Goal: Information Seeking & Learning: Learn about a topic

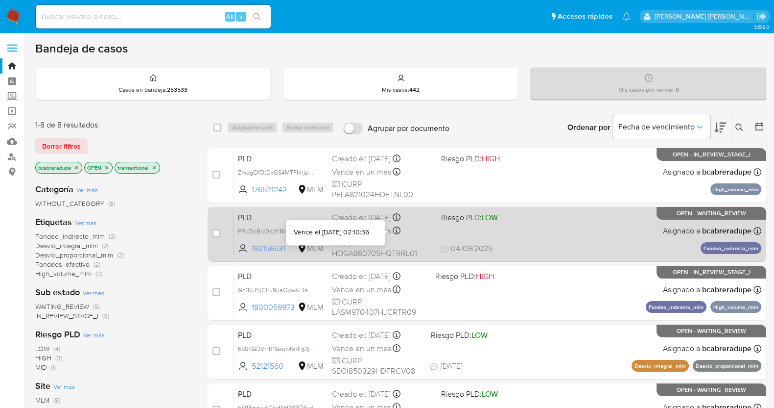
scroll to position [283, 0]
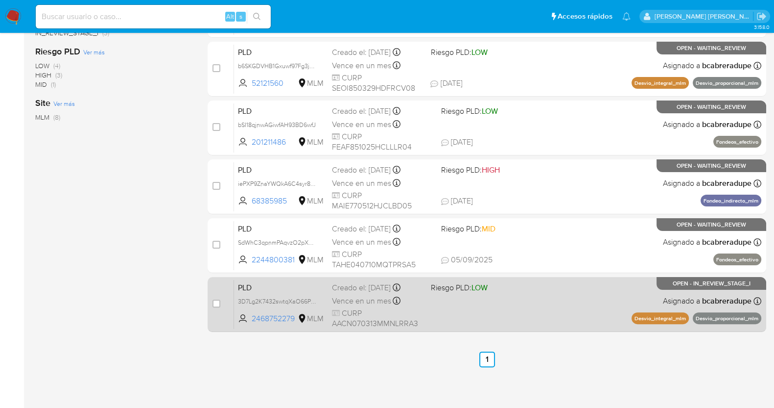
click at [378, 283] on div "Creado el: [DATE] Creado el: [DATE] 02:04:08" at bounding box center [377, 287] width 91 height 11
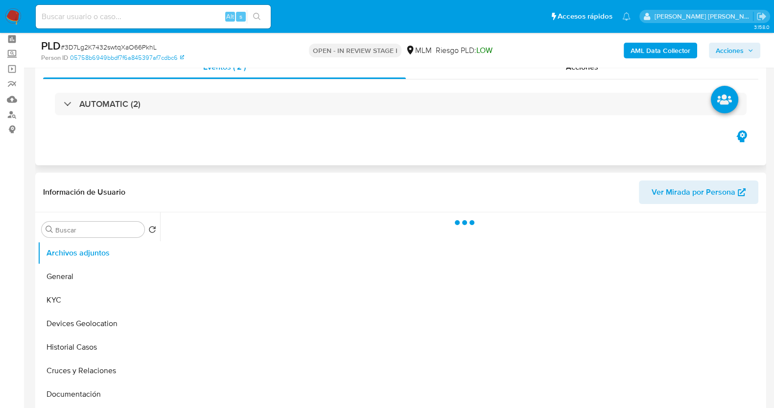
scroll to position [61, 0]
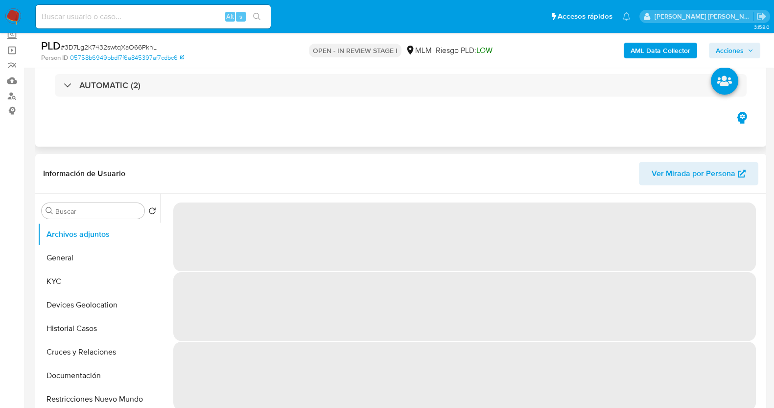
select select "10"
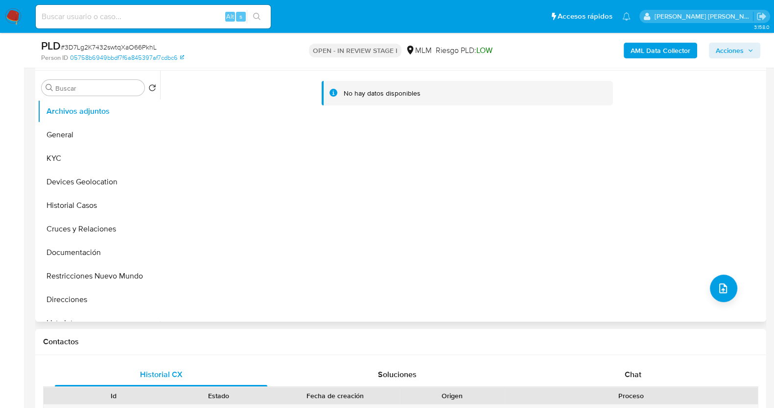
scroll to position [122, 0]
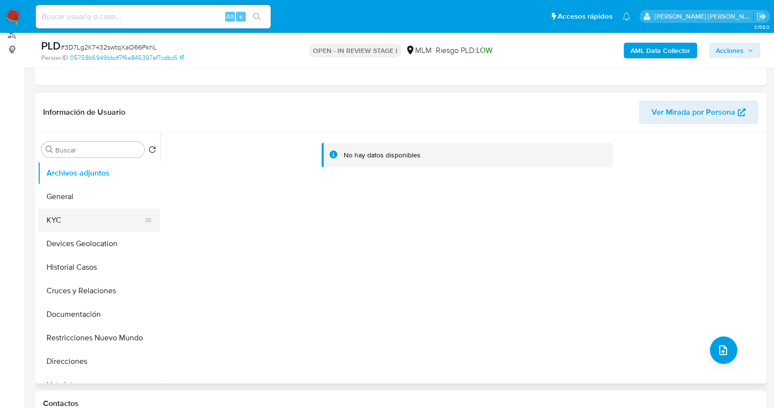
drag, startPoint x: 82, startPoint y: 216, endPoint x: 111, endPoint y: 209, distance: 29.9
click at [83, 216] on button "KYC" at bounding box center [95, 220] width 115 height 24
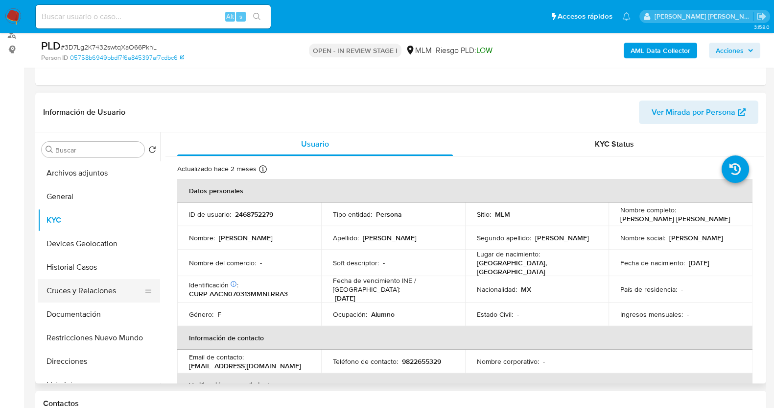
click at [95, 286] on button "Cruces y Relaciones" at bounding box center [95, 291] width 115 height 24
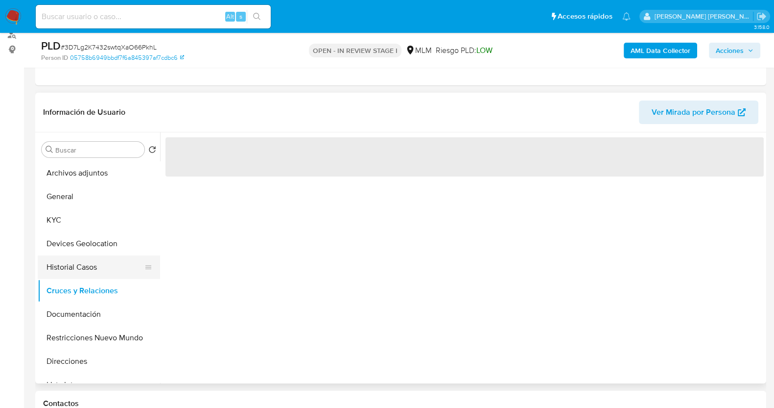
click at [84, 261] on button "Historial Casos" at bounding box center [95, 267] width 115 height 24
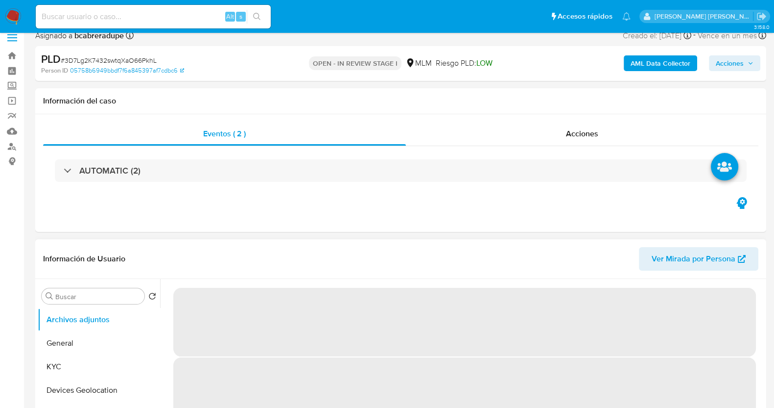
scroll to position [122, 0]
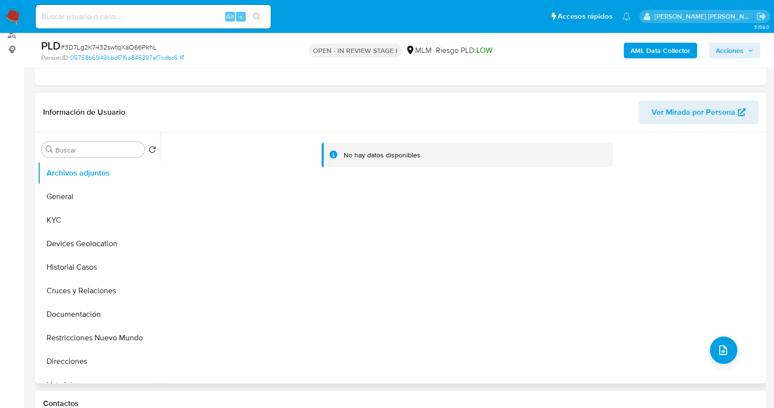
select select "10"
click at [91, 212] on button "KYC" at bounding box center [99, 220] width 122 height 24
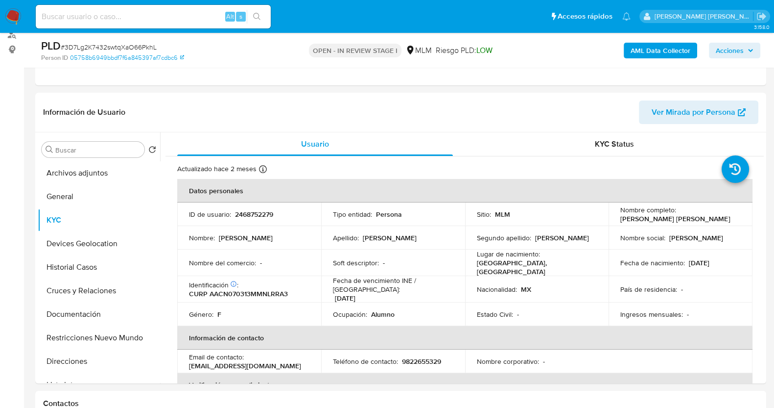
scroll to position [0, 0]
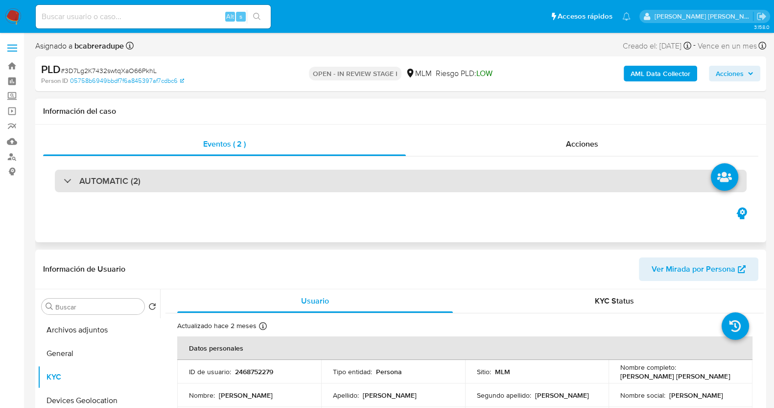
click at [73, 182] on div "AUTOMATIC (2)" at bounding box center [102, 180] width 77 height 11
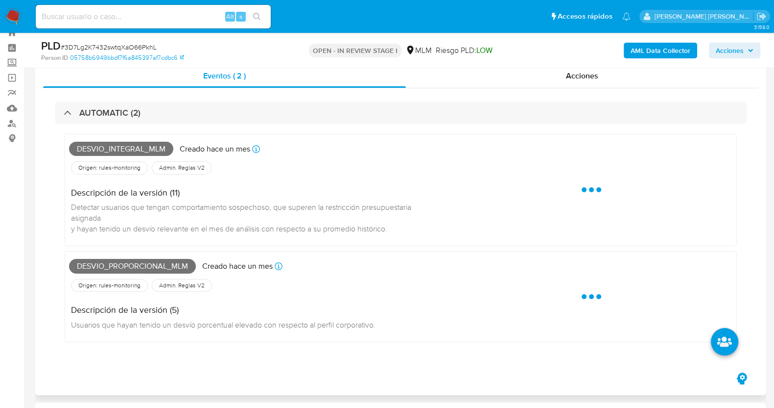
scroll to position [61, 0]
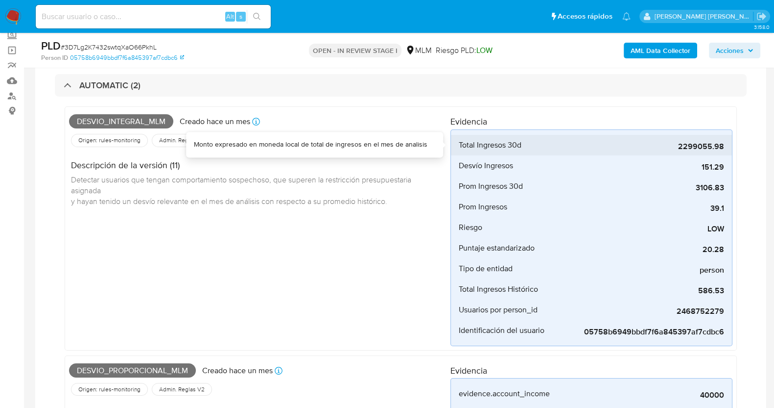
drag, startPoint x: 678, startPoint y: 148, endPoint x: 725, endPoint y: 146, distance: 46.6
click at [725, 146] on li "Total Ingresos 30d 2299055.98" at bounding box center [591, 145] width 281 height 21
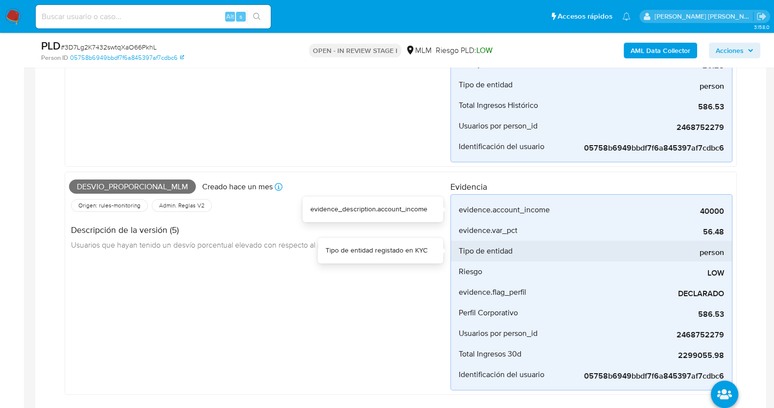
scroll to position [306, 0]
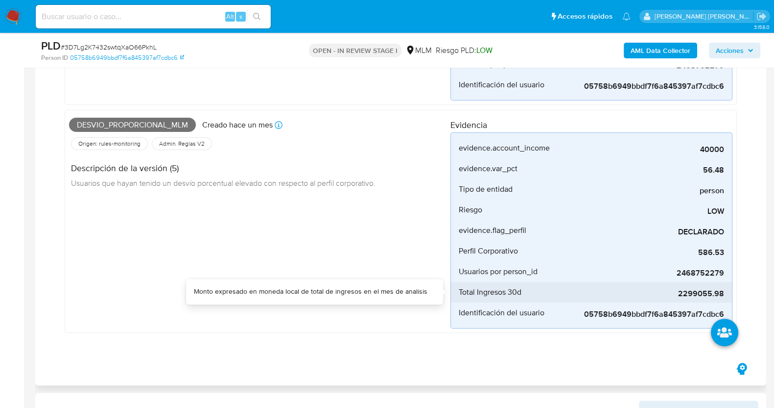
drag, startPoint x: 678, startPoint y: 295, endPoint x: 731, endPoint y: 295, distance: 52.4
click at [731, 295] on li "Total Ingresos 30d 2299055.98" at bounding box center [591, 292] width 281 height 21
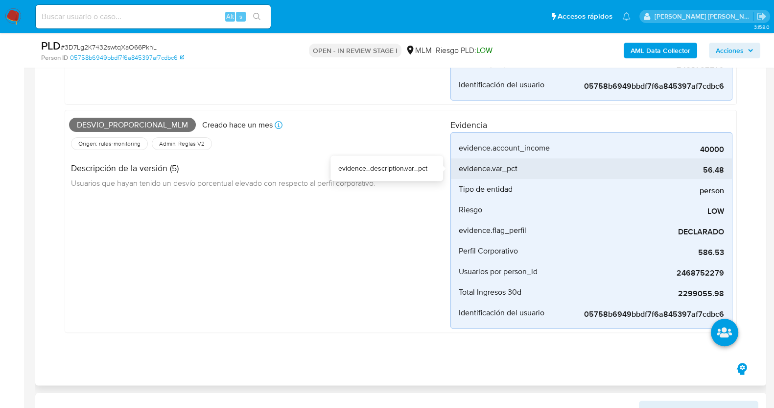
drag, startPoint x: 703, startPoint y: 168, endPoint x: 732, endPoint y: 168, distance: 28.9
click at [732, 168] on li "evidence.var_pct 56.48" at bounding box center [591, 168] width 281 height 21
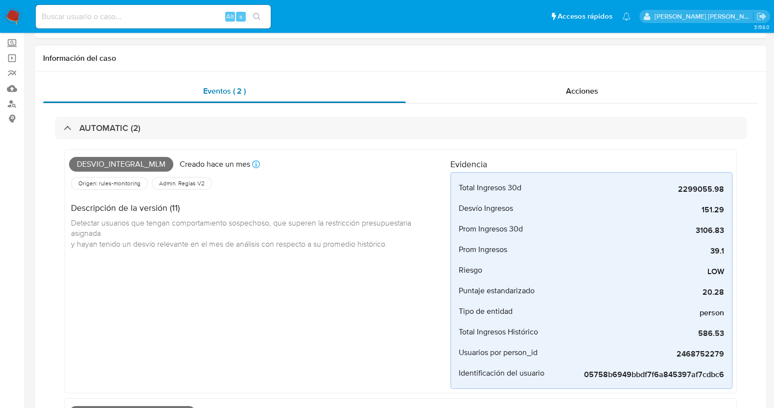
scroll to position [0, 0]
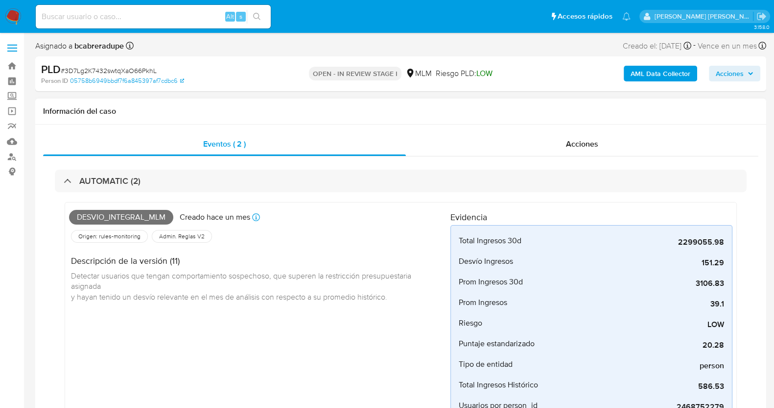
drag, startPoint x: 101, startPoint y: 182, endPoint x: 116, endPoint y: 163, distance: 24.1
click at [102, 182] on h3 "AUTOMATIC (2)" at bounding box center [109, 180] width 61 height 11
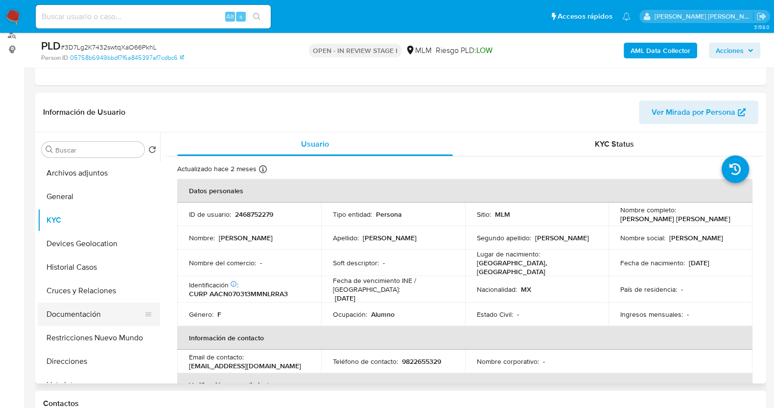
click at [79, 312] on button "Documentación" at bounding box center [95, 314] width 115 height 24
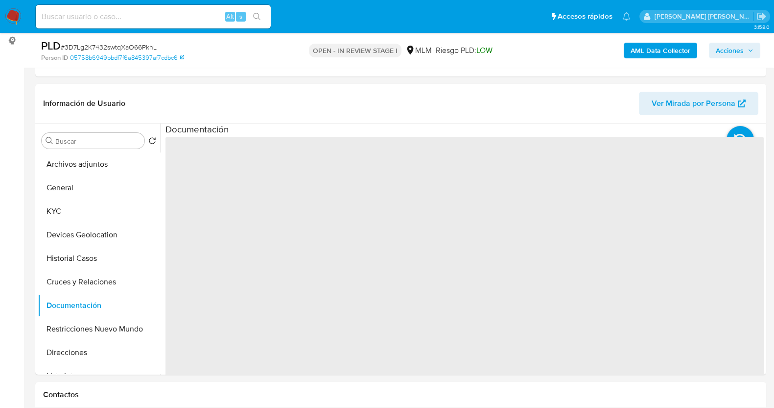
scroll to position [184, 0]
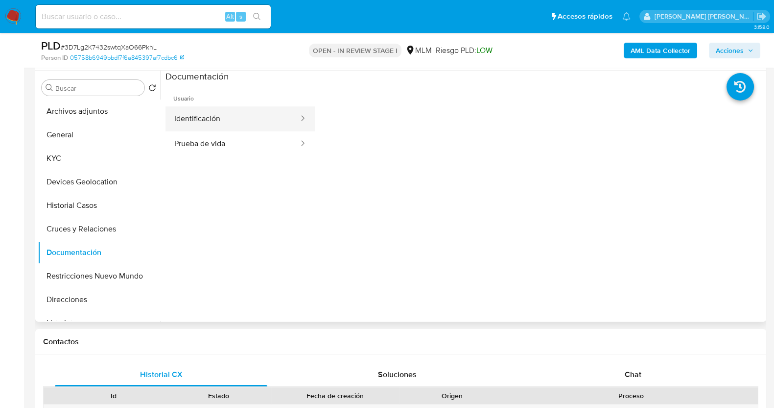
click at [240, 120] on button "Identificación" at bounding box center [233, 118] width 134 height 25
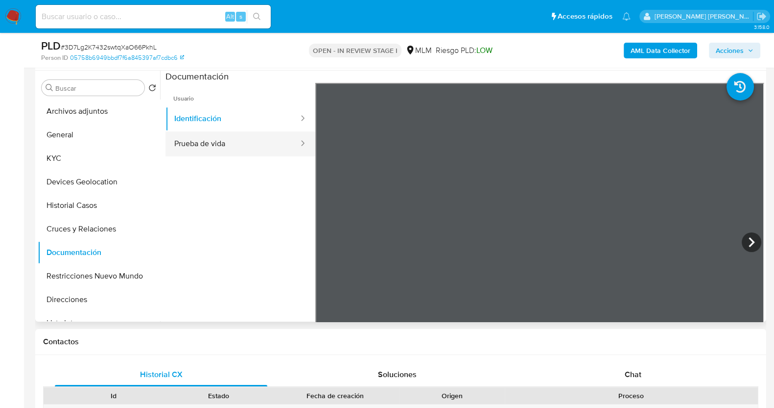
click at [269, 149] on button "Prueba de vida" at bounding box center [233, 143] width 134 height 25
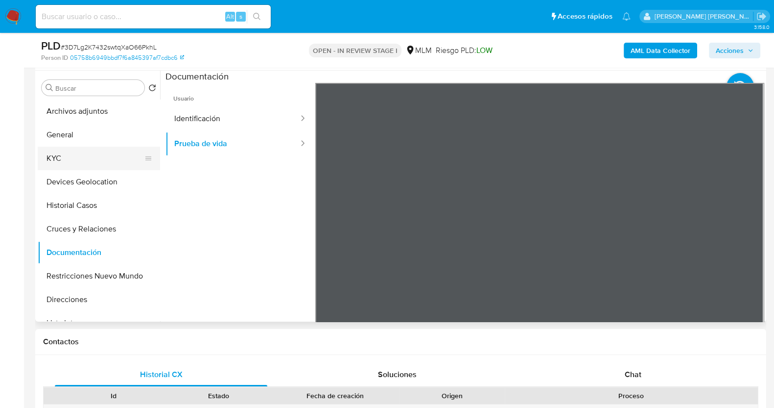
click at [88, 152] on button "KYC" at bounding box center [95, 158] width 115 height 24
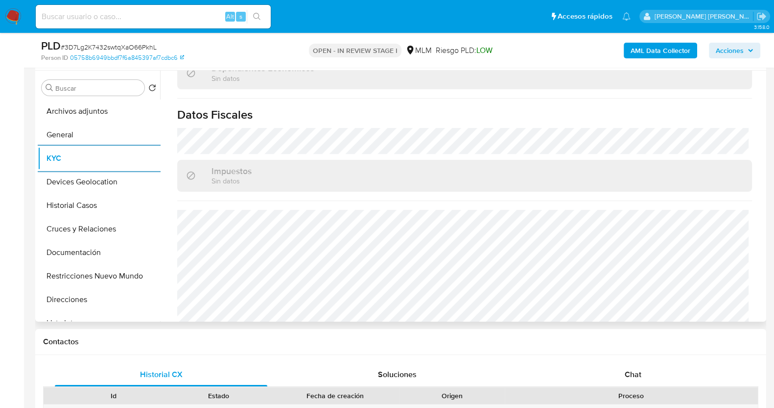
scroll to position [612, 0]
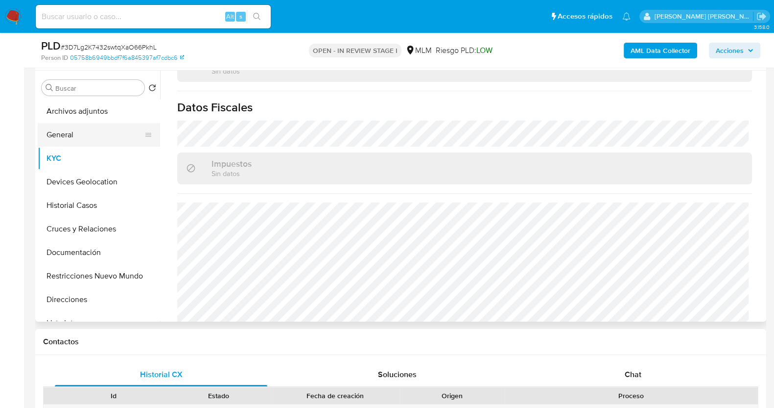
click at [84, 136] on button "General" at bounding box center [95, 135] width 115 height 24
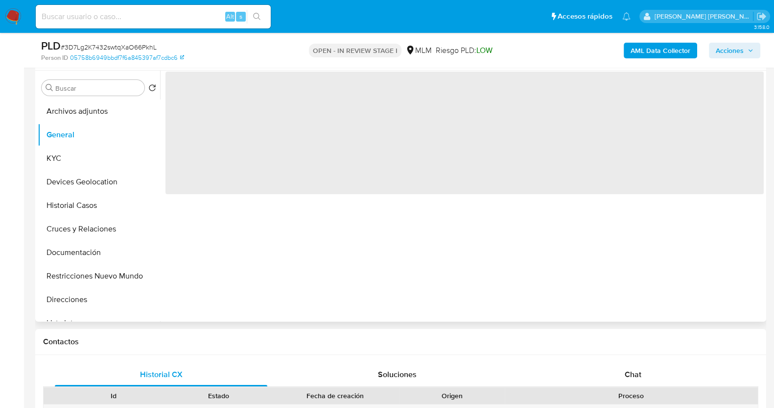
scroll to position [0, 0]
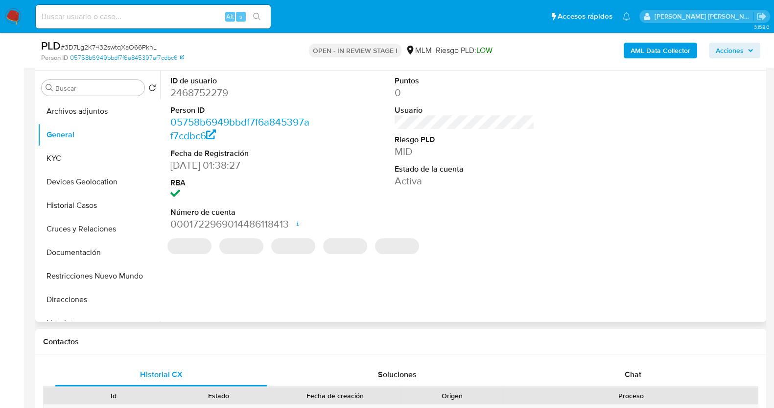
click at [113, 44] on span "# 3D7Lg2K7432swtqXaO66PkhL" at bounding box center [109, 47] width 96 height 10
copy span "3D7Lg2K7432swtqXaO66PkhL"
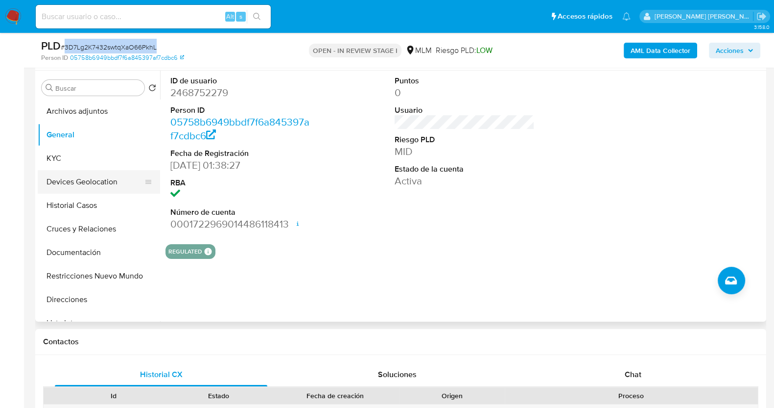
click at [86, 177] on button "Devices Geolocation" at bounding box center [95, 182] width 115 height 24
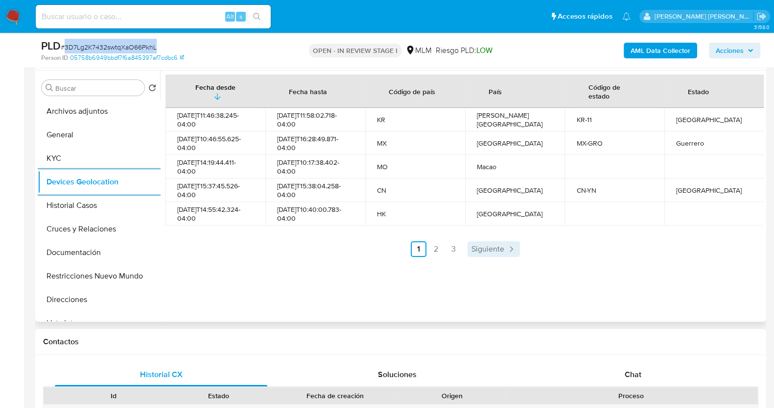
click at [498, 246] on span "Siguiente" at bounding box center [488, 249] width 33 height 8
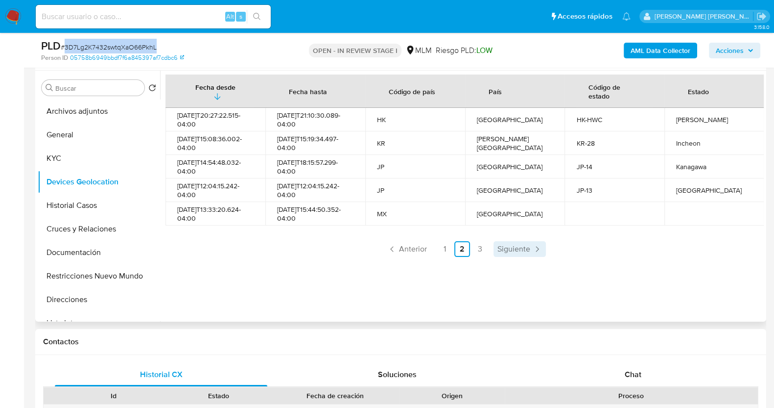
click at [498, 246] on span "Siguiente" at bounding box center [514, 249] width 33 height 8
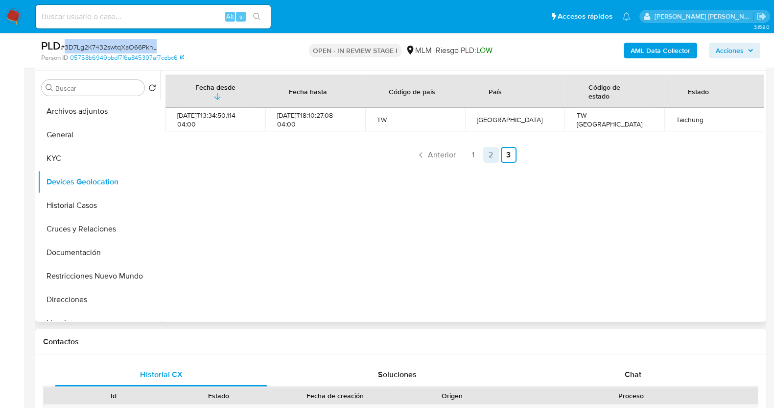
click at [491, 153] on link "2" at bounding box center [491, 155] width 16 height 16
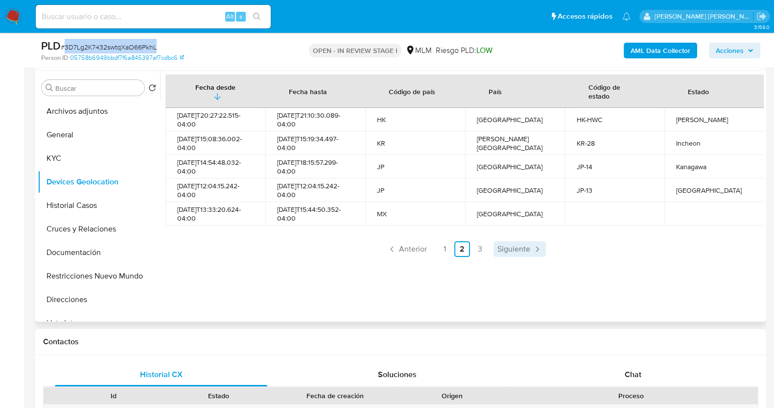
click at [494, 248] on link "Siguiente" at bounding box center [520, 249] width 52 height 16
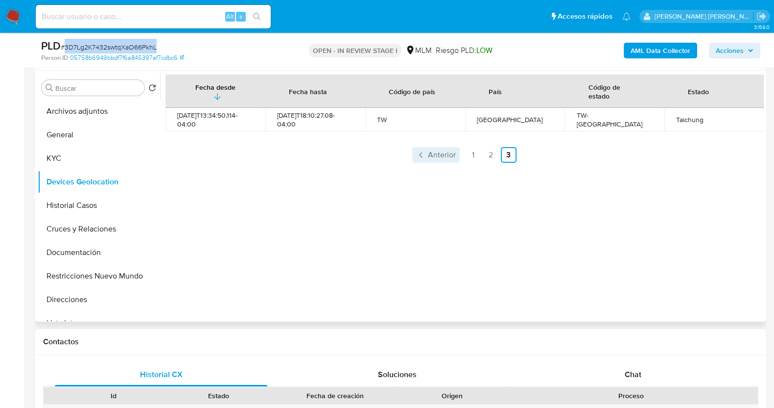
click at [441, 151] on span "Anterior" at bounding box center [442, 155] width 28 height 8
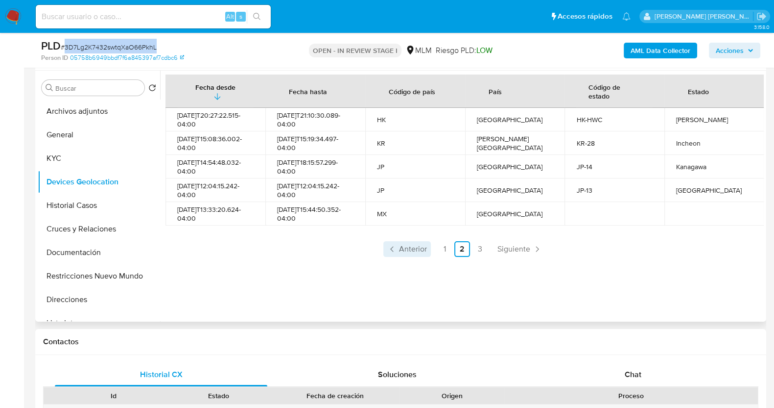
click at [418, 248] on span "Anterior" at bounding box center [413, 249] width 28 height 8
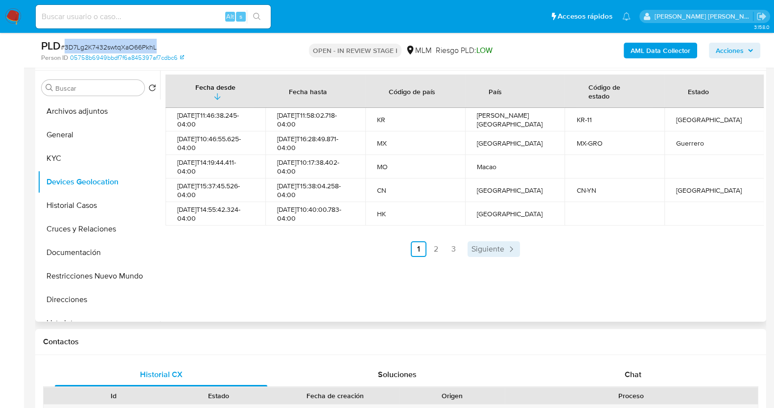
click at [478, 251] on span "Siguiente" at bounding box center [488, 249] width 33 height 8
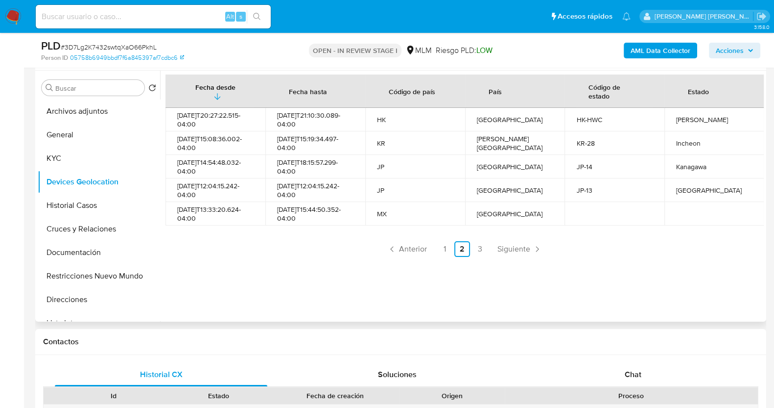
click at [517, 121] on div "Hong Kong" at bounding box center [515, 119] width 76 height 9
drag, startPoint x: 513, startPoint y: 119, endPoint x: 460, endPoint y: 124, distance: 53.2
click at [460, 124] on tr "2025-08-16T20:27:22.515-04:00 2025-09-01T21:10:30.089-04:00 HK Hong Kong HK-HWC…" at bounding box center [465, 120] width 599 height 24
copy tr "Hong Kong"
click at [520, 251] on span "Siguiente" at bounding box center [514, 249] width 33 height 8
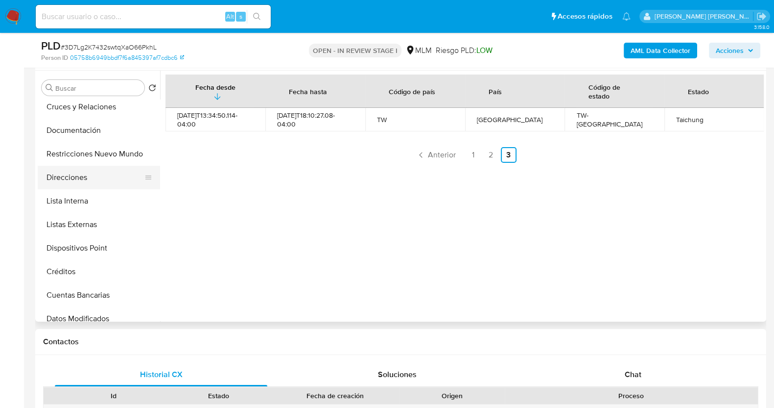
scroll to position [184, 0]
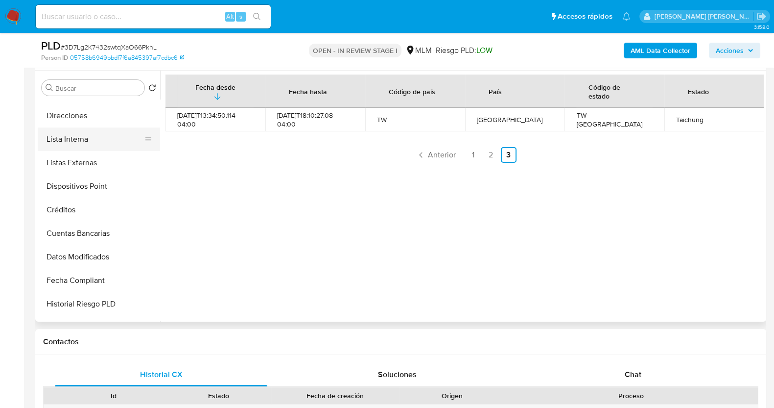
click at [87, 139] on button "Lista Interna" at bounding box center [95, 139] width 115 height 24
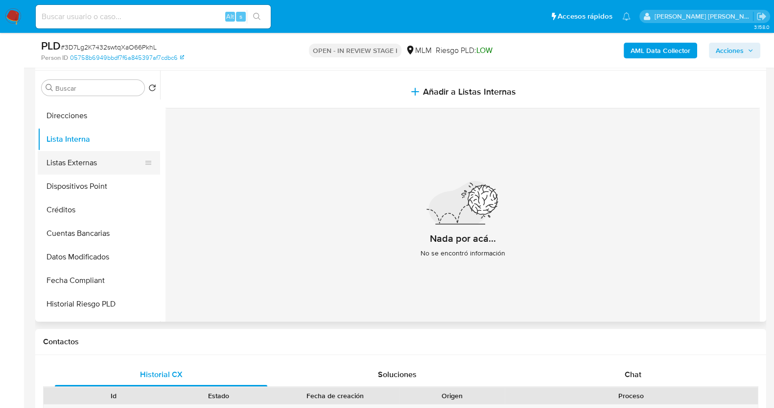
click at [95, 166] on button "Listas Externas" at bounding box center [95, 163] width 115 height 24
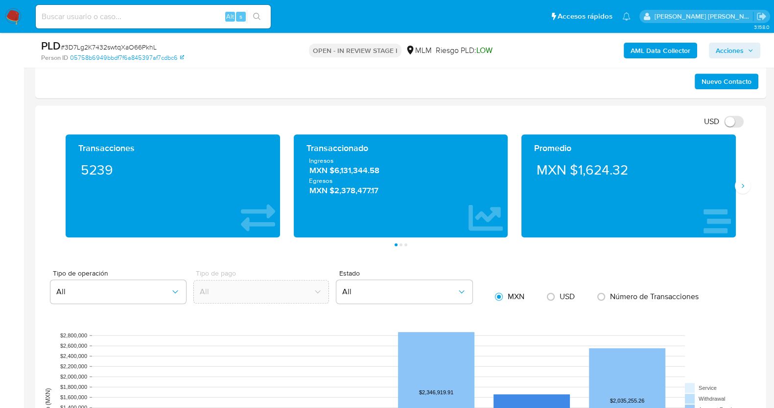
scroll to position [673, 0]
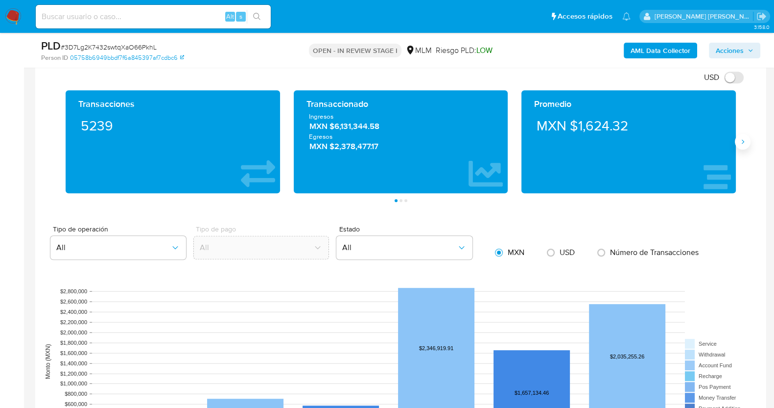
click at [745, 145] on button "Siguiente" at bounding box center [743, 142] width 16 height 16
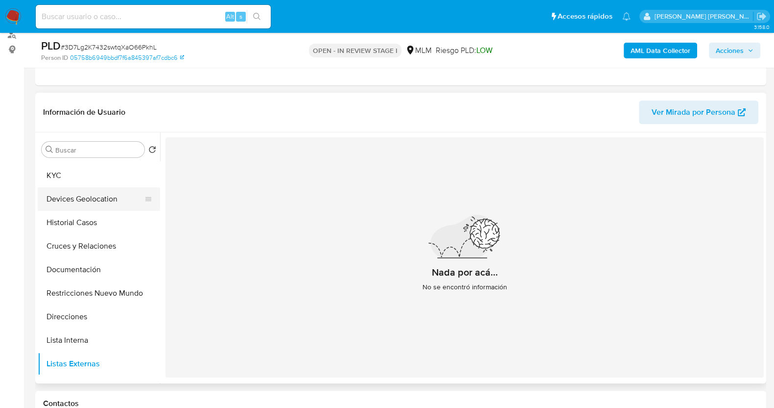
scroll to position [0, 0]
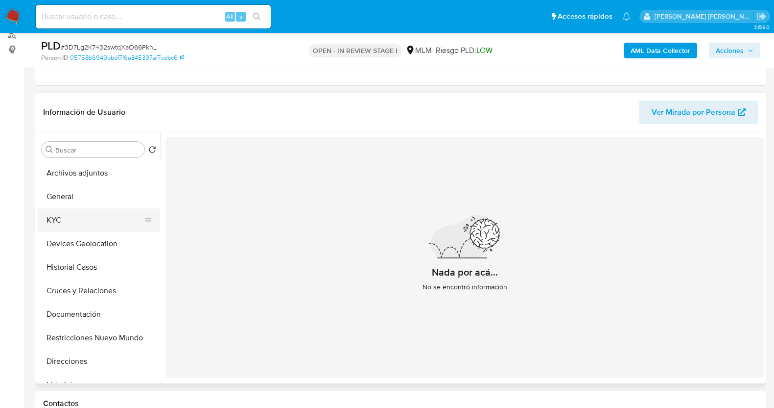
click at [71, 221] on button "KYC" at bounding box center [95, 220] width 115 height 24
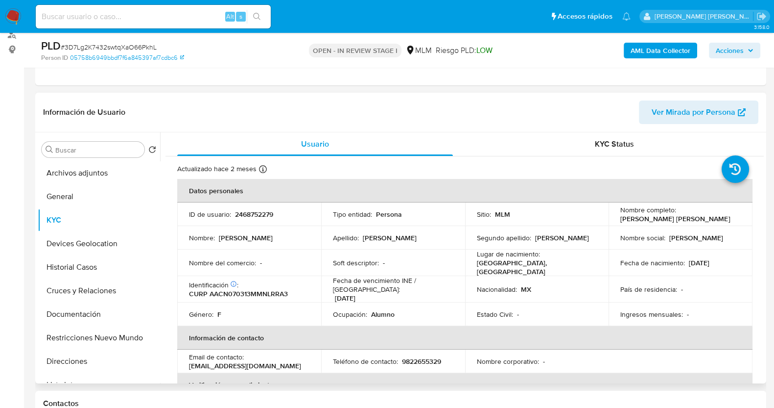
drag, startPoint x: 618, startPoint y: 219, endPoint x: 730, endPoint y: 219, distance: 112.2
click at [730, 219] on div "Nombre completo : Norma Sofia Alcantar Cardenas" at bounding box center [681, 214] width 120 height 18
copy p "Norma Sofia Alcantar Cardenas"
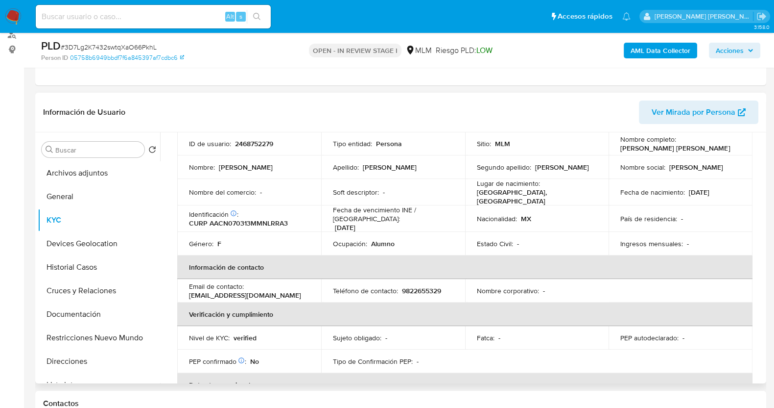
scroll to position [122, 0]
